Goal: Task Accomplishment & Management: Use online tool/utility

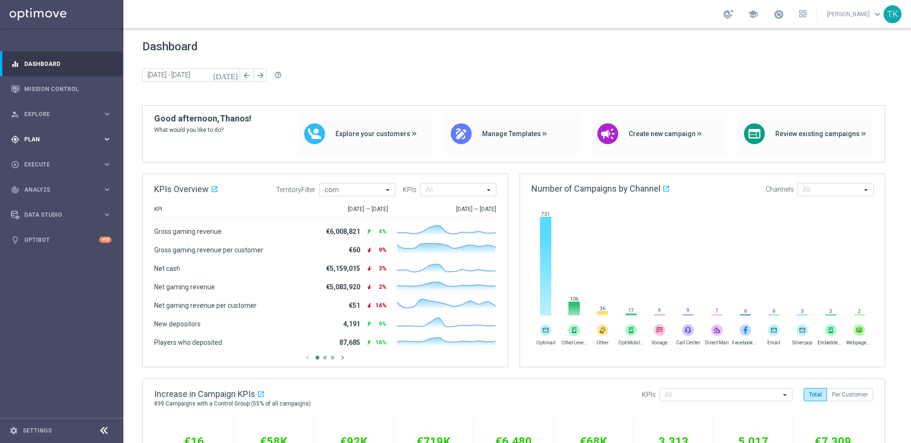
click at [83, 139] on span "Plan" at bounding box center [63, 140] width 78 height 6
click at [93, 188] on div "Templates" at bounding box center [63, 187] width 77 height 6
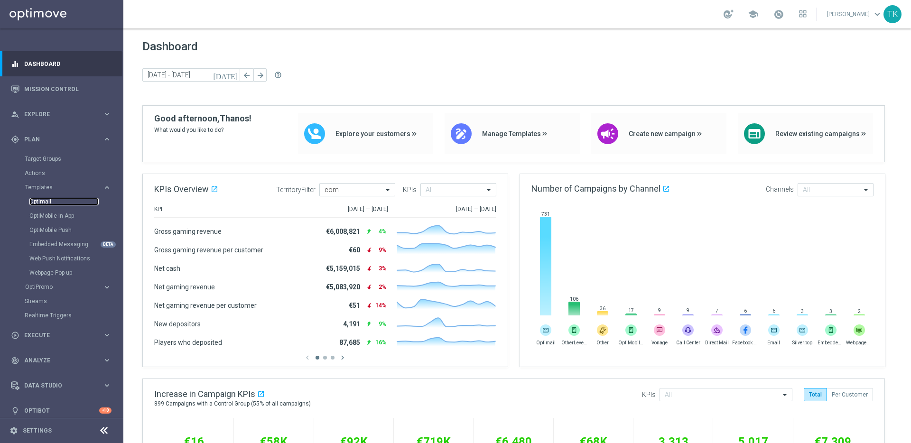
click at [40, 200] on link "Optimail" at bounding box center [63, 202] width 69 height 8
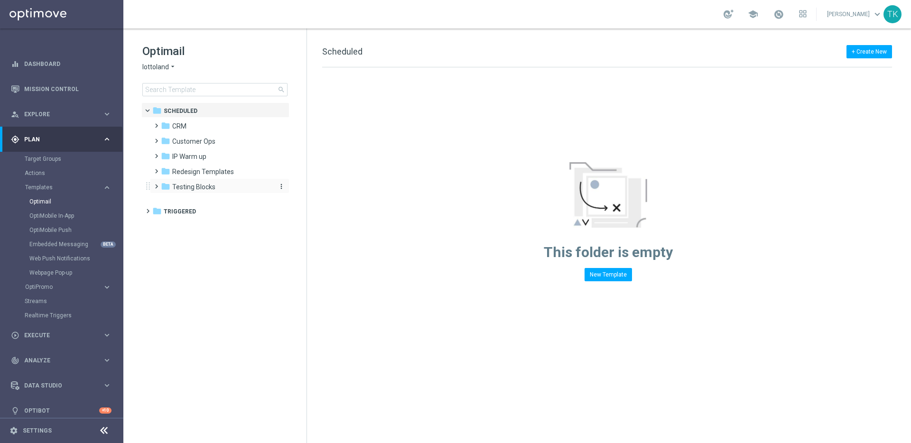
click at [203, 187] on span "Testing Blocks" at bounding box center [193, 187] width 43 height 9
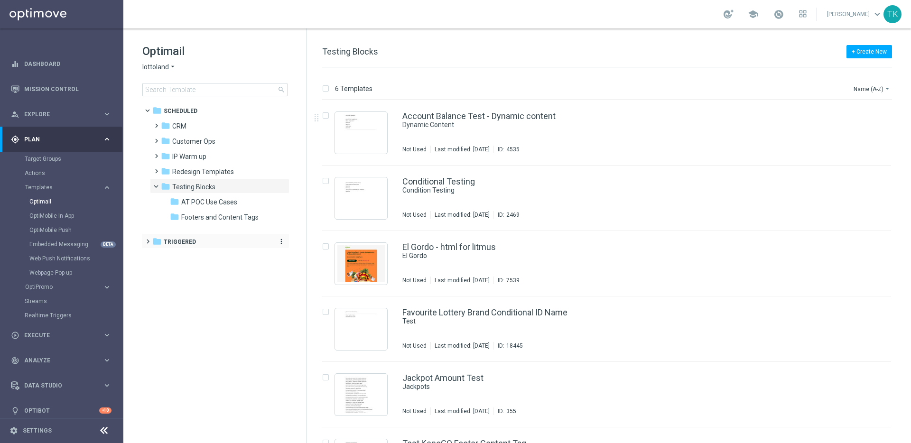
click at [180, 240] on span "Triggered" at bounding box center [180, 242] width 32 height 9
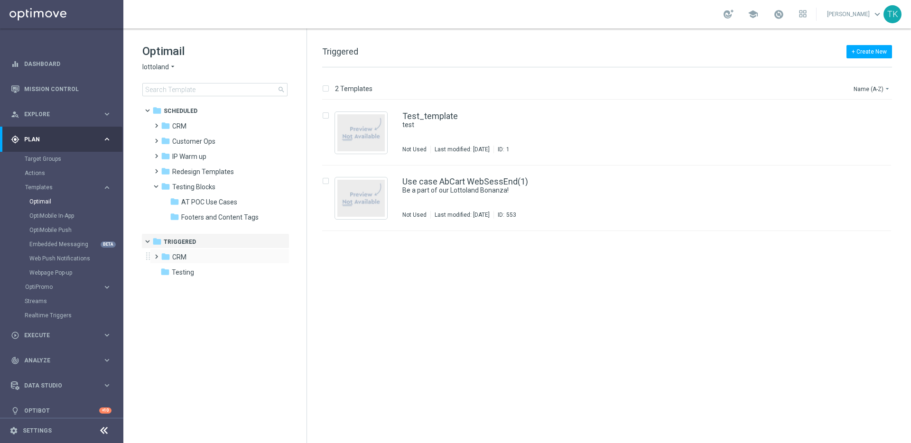
click at [156, 254] on span at bounding box center [154, 252] width 4 height 4
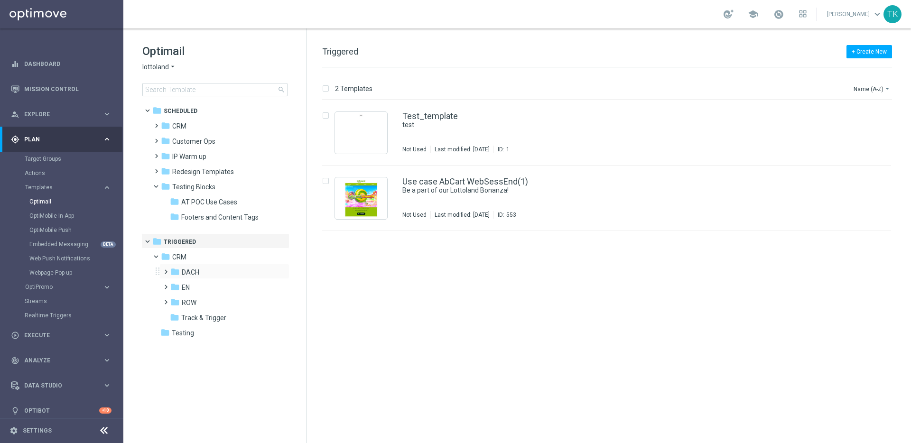
click at [165, 269] on span at bounding box center [164, 268] width 4 height 4
click at [217, 285] on span "DACH_nrt_abandondcart" at bounding box center [229, 287] width 76 height 9
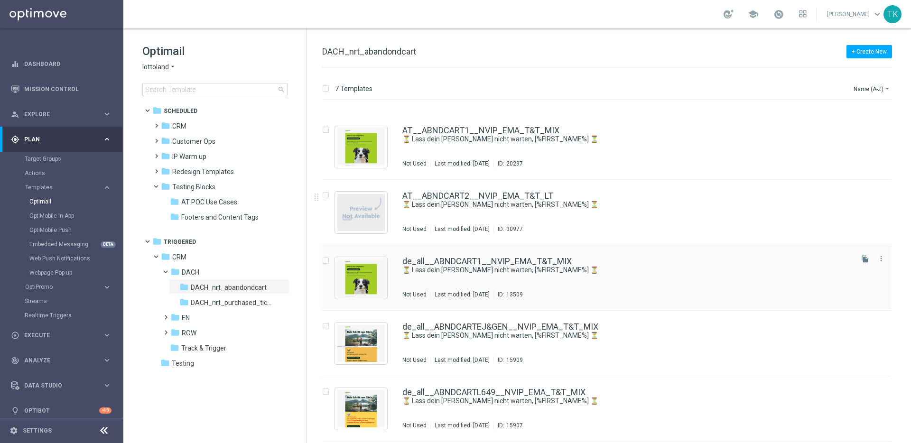
scroll to position [96, 0]
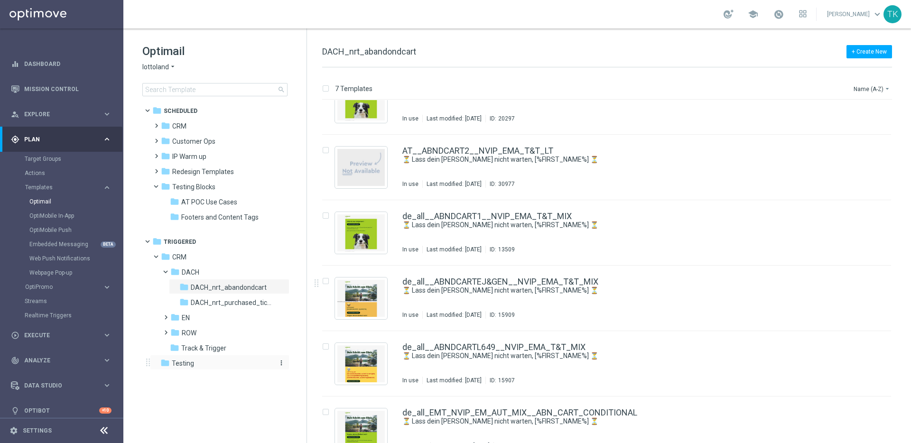
click at [205, 366] on div "folder Testing" at bounding box center [214, 363] width 109 height 11
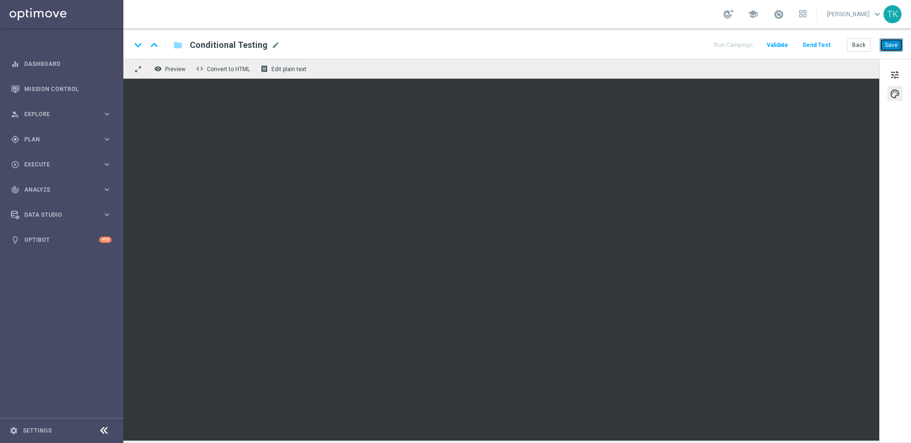
click at [888, 46] on button "Save" at bounding box center [890, 44] width 23 height 13
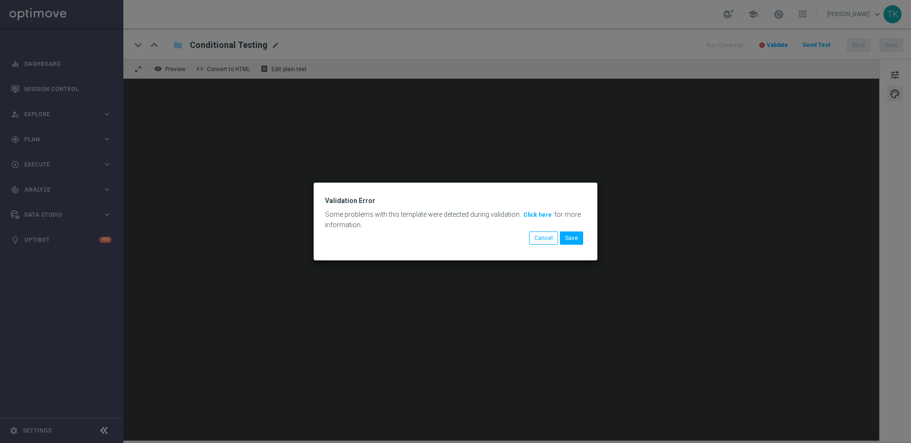
click at [535, 212] on button "Click here" at bounding box center [537, 215] width 30 height 10
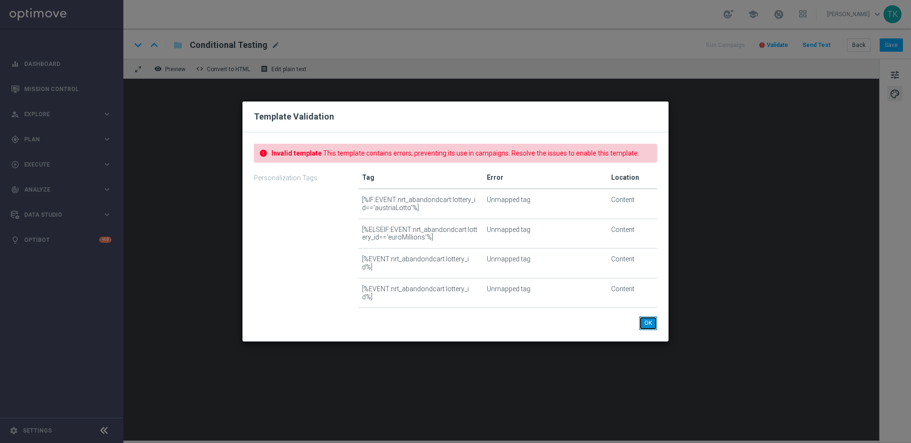
click at [649, 318] on button "OK" at bounding box center [648, 322] width 18 height 13
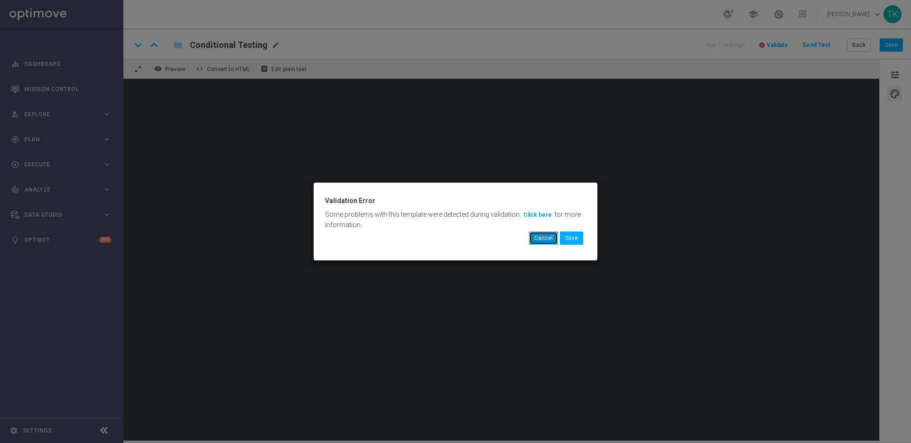
click at [546, 232] on button "Cancel" at bounding box center [543, 237] width 29 height 13
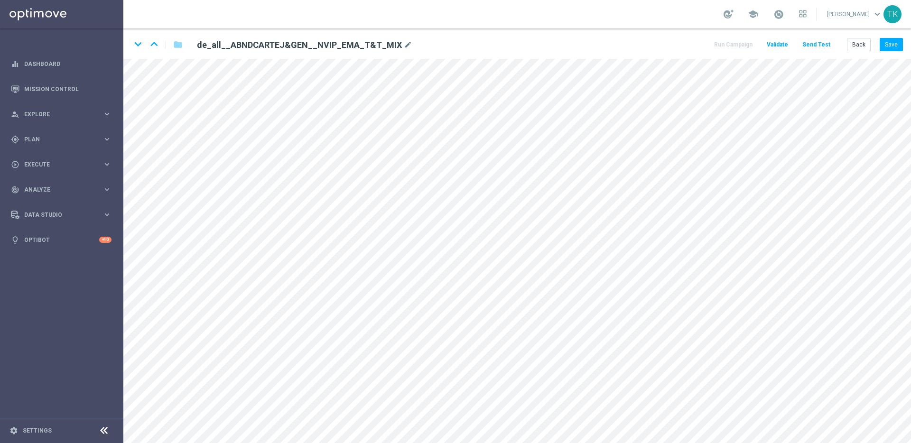
click at [121, 299] on sidenavbar "equalizer Dashboard Mission Control" at bounding box center [61, 221] width 123 height 443
